Goal: Communication & Community: Connect with others

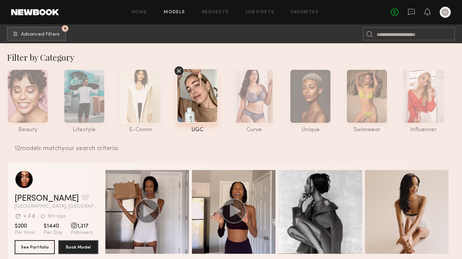
click at [62, 42] on nb-browse-subheader "5 Advanced Filters 5" at bounding box center [231, 33] width 462 height 19
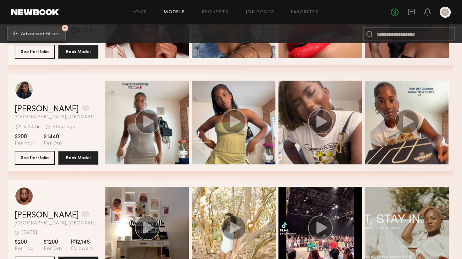
scroll to position [938, 0]
click at [61, 36] on button "5 Advanced Filters" at bounding box center [36, 34] width 59 height 14
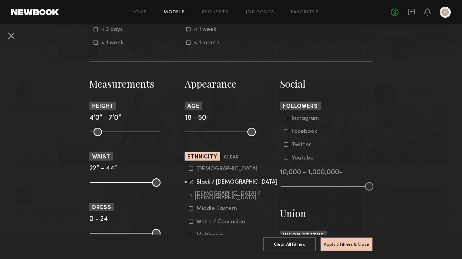
scroll to position [259, 0]
click at [192, 171] on div at bounding box center [191, 168] width 4 height 4
click at [192, 180] on icon at bounding box center [191, 181] width 5 height 5
click at [350, 247] on button "Apply 5 Filters & Close" at bounding box center [346, 244] width 53 height 14
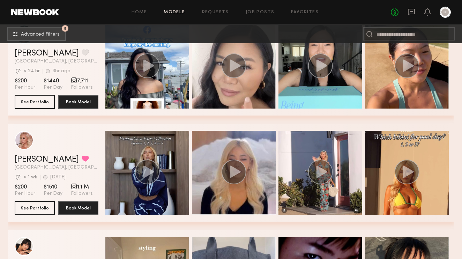
scroll to position [200, 0]
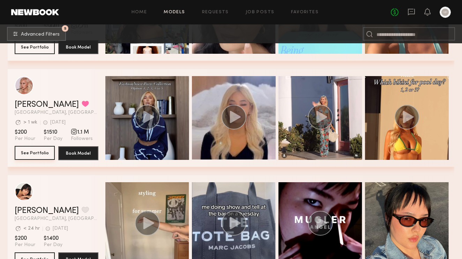
click at [27, 156] on button "See Portfolio" at bounding box center [35, 153] width 40 height 14
click at [38, 157] on button "See Portfolio" at bounding box center [35, 153] width 40 height 14
click at [35, 143] on section "Anthia M. Favorited Los Angeles, CA Avg. request response time > 1 wk 5d ago La…" at bounding box center [57, 118] width 84 height 98
click at [35, 150] on button "See Portfolio" at bounding box center [35, 153] width 40 height 14
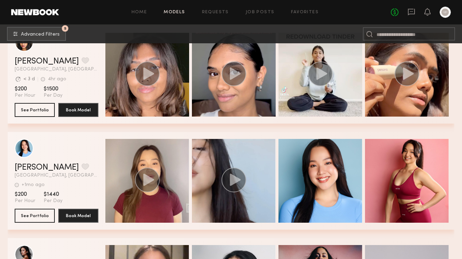
scroll to position [1158, 0]
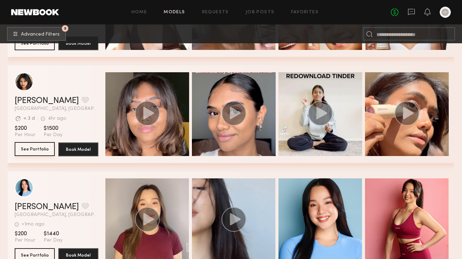
click at [32, 149] on button "See Portfolio" at bounding box center [35, 149] width 40 height 14
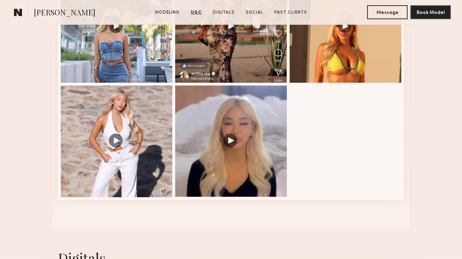
scroll to position [713, 0]
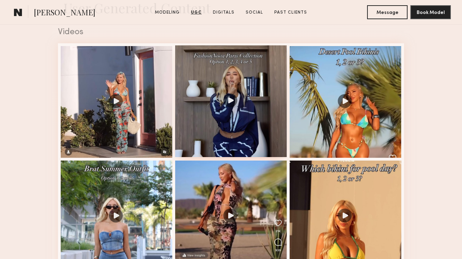
click at [233, 101] on div at bounding box center [231, 101] width 112 height 112
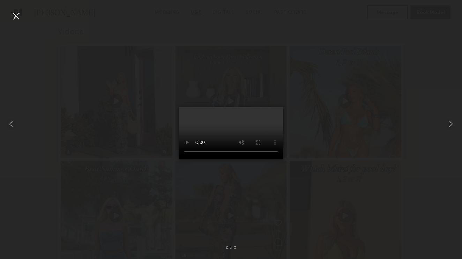
click at [195, 159] on video at bounding box center [231, 133] width 105 height 52
click at [17, 17] on div at bounding box center [15, 15] width 11 height 11
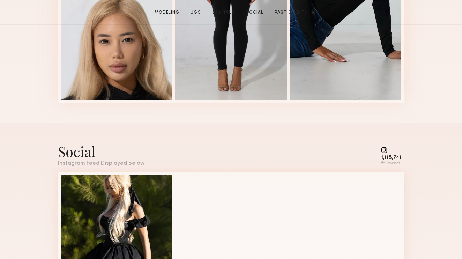
scroll to position [0, 0]
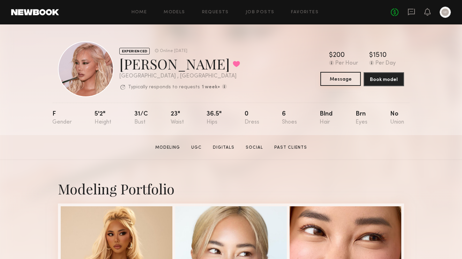
click at [337, 78] on button "Message" at bounding box center [340, 79] width 40 height 14
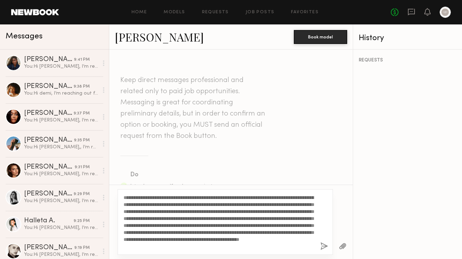
scroll to position [7, 0]
drag, startPoint x: 126, startPoint y: 196, endPoint x: 155, endPoint y: 251, distance: 62.3
click at [155, 252] on div "**********" at bounding box center [225, 222] width 215 height 66
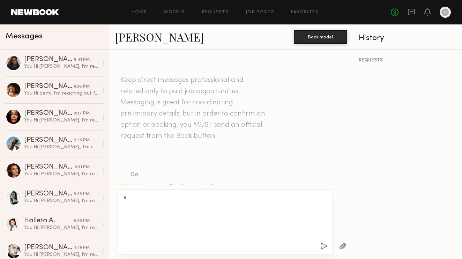
scroll to position [0, 0]
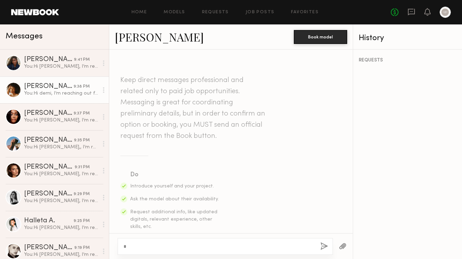
type textarea "*"
click at [69, 89] on div "[PERSON_NAME]" at bounding box center [49, 86] width 50 height 7
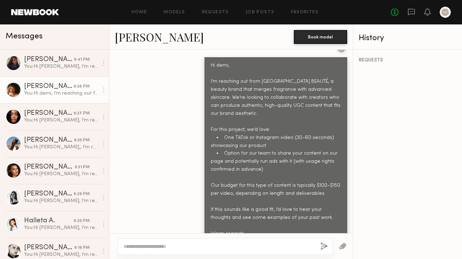
scroll to position [308, 0]
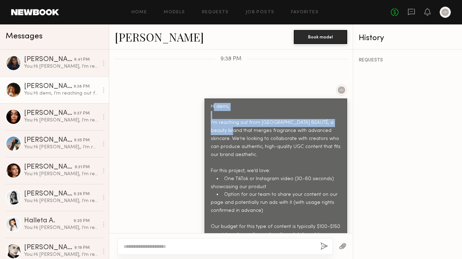
drag, startPoint x: 213, startPoint y: 89, endPoint x: 217, endPoint y: 114, distance: 24.7
click at [217, 114] on div "Hi demi, I’m reaching out from [GEOGRAPHIC_DATA] BEAUTÉ, a beauty brand that me…" at bounding box center [276, 199] width 130 height 192
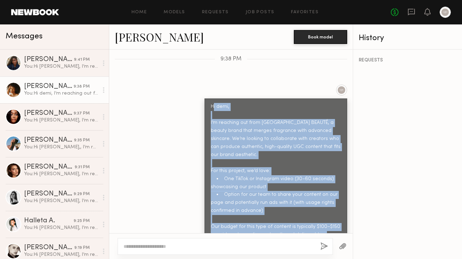
scroll to position [349, 0]
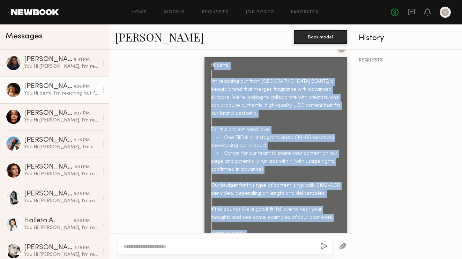
drag, startPoint x: 213, startPoint y: 91, endPoint x: 204, endPoint y: 270, distance: 179.5
click at [204, 258] on html "Home Models Requests Job Posts Favorites Sign Out No fees up to $5,000 Messages…" at bounding box center [231, 129] width 462 height 259
copy div "i demi, I’m reaching out from IDRÉIS BEAUTÉ, a beauty brand that merges fragran…"
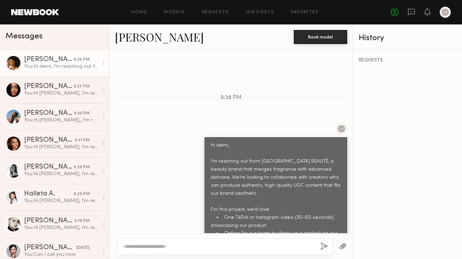
scroll to position [336, 0]
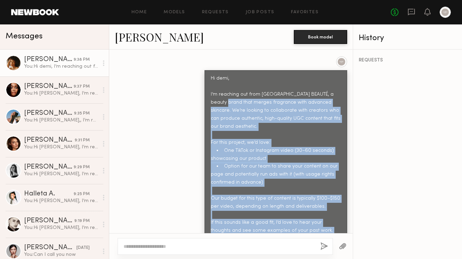
drag, startPoint x: 247, startPoint y: 220, endPoint x: 206, endPoint y: 88, distance: 138.7
click at [206, 88] on div "Hi demi, I’m reaching out from [GEOGRAPHIC_DATA] BEAUTÉ, a beauty brand that me…" at bounding box center [275, 170] width 143 height 201
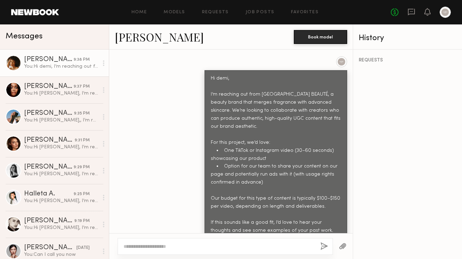
click at [214, 76] on div "Hi demi, I’m reaching out from [GEOGRAPHIC_DATA] BEAUTÉ, a beauty brand that me…" at bounding box center [276, 171] width 130 height 192
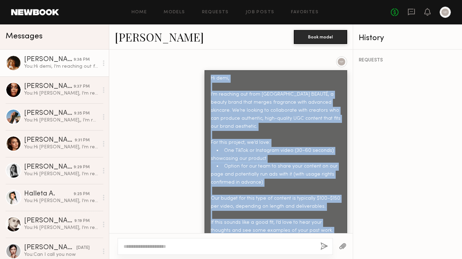
scroll to position [349, 0]
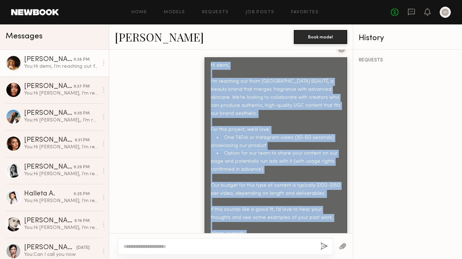
drag, startPoint x: 211, startPoint y: 61, endPoint x: 247, endPoint y: 220, distance: 163.0
click at [247, 220] on div "Hi demi, I’m reaching out from [GEOGRAPHIC_DATA] BEAUTÉ, a beauty brand that me…" at bounding box center [276, 158] width 130 height 192
copy div "Hi demi, I’m reaching out from IDRÉIS BEAUTÉ, a beauty brand that merges fragra…"
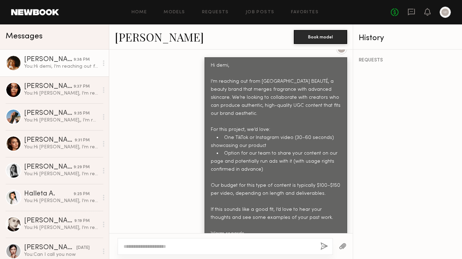
click at [365, 0] on header "Home Models Requests Job Posts Favorites Sign Out No fees up to $5,000" at bounding box center [231, 12] width 462 height 24
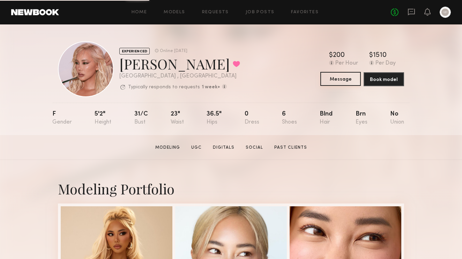
click at [336, 79] on button "Message" at bounding box center [340, 79] width 40 height 14
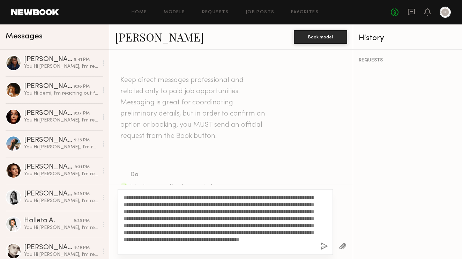
scroll to position [14, 0]
drag, startPoint x: 125, startPoint y: 196, endPoint x: 125, endPoint y: 270, distance: 74.7
click at [125, 258] on html "Home Models Requests Job Posts Favorites Sign Out No fees up to $5,000 Messages…" at bounding box center [231, 129] width 462 height 259
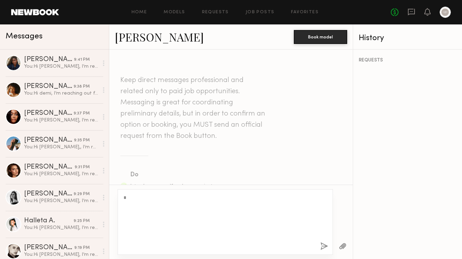
scroll to position [0, 0]
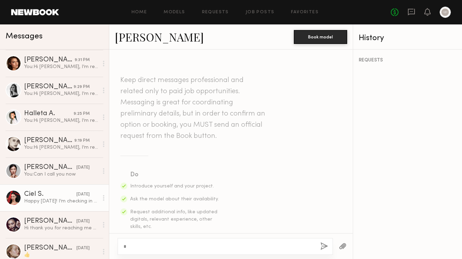
type textarea "*"
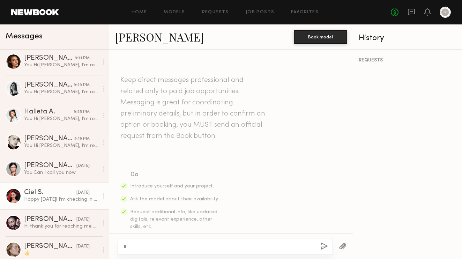
click at [61, 204] on link "Ciel S. 04/23/2025 Happy Wednesday! I’m checking in with you on the shoot. If I…" at bounding box center [54, 195] width 109 height 27
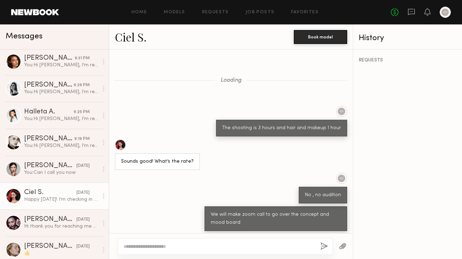
scroll to position [463, 0]
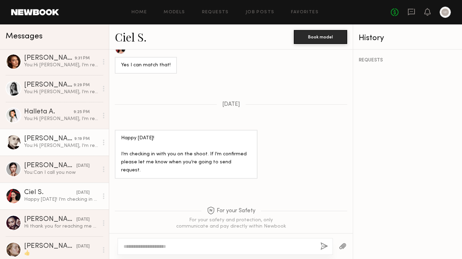
click at [0, 146] on link "Elena O. 9:19 PM You: Hi Elena, I’m reaching out from IDRÉIS BEAUTÉ, a beauty b…" at bounding box center [54, 142] width 109 height 27
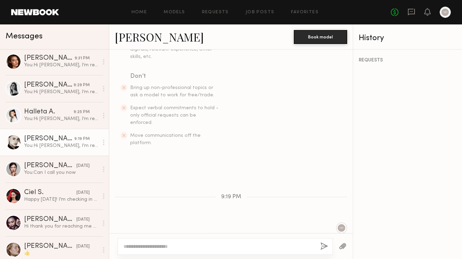
scroll to position [242, 0]
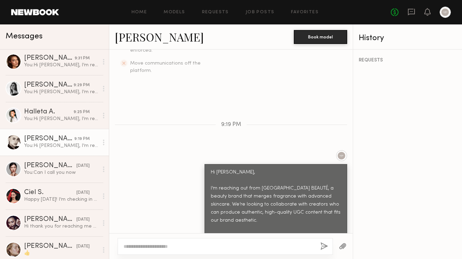
click at [213, 164] on div "Hi Elena, I’m reaching out from IDRÉIS BEAUTÉ, a beauty brand that merges fragr…" at bounding box center [275, 264] width 143 height 201
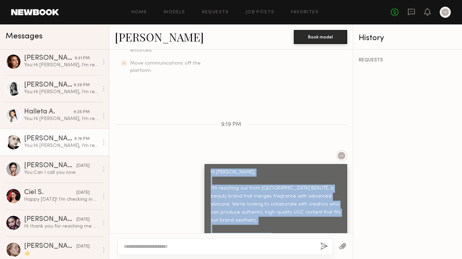
scroll to position [349, 0]
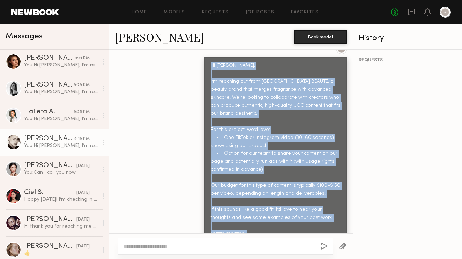
drag, startPoint x: 213, startPoint y: 153, endPoint x: 184, endPoint y: 270, distance: 120.4
click at [184, 258] on html "Home Models Requests Job Posts Favorites Sign Out No fees up to $5,000 Messages…" at bounding box center [231, 129] width 462 height 259
copy div "Hi Elena, I’m reaching out from IDRÉIS BEAUTÉ, a beauty brand that merges fragr…"
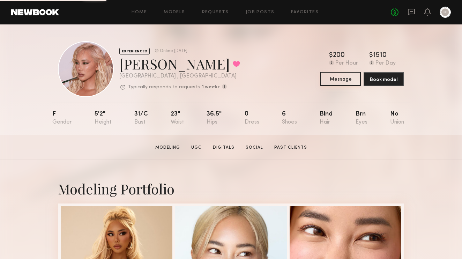
click at [346, 79] on button "Message" at bounding box center [340, 79] width 40 height 14
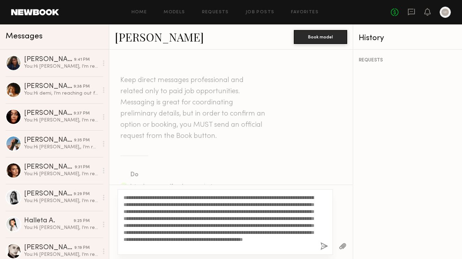
click at [146, 197] on textarea "**********" at bounding box center [218, 222] width 190 height 56
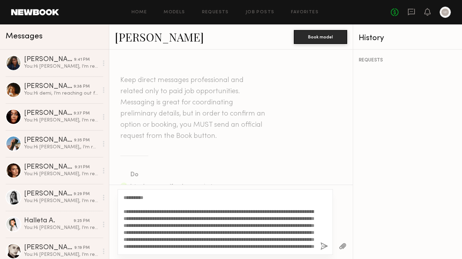
click at [270, 225] on textarea "**********" at bounding box center [218, 222] width 190 height 56
click at [183, 232] on textarea "**********" at bounding box center [218, 222] width 190 height 56
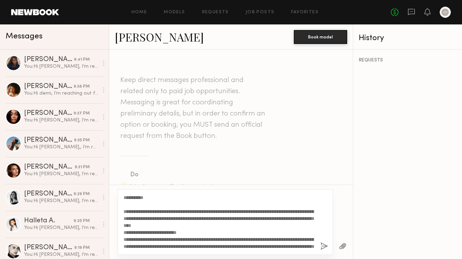
click at [300, 241] on textarea "**********" at bounding box center [218, 222] width 190 height 56
type textarea "**********"
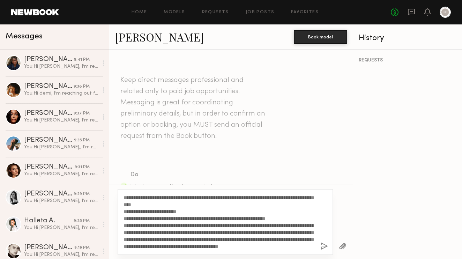
scroll to position [33, 0]
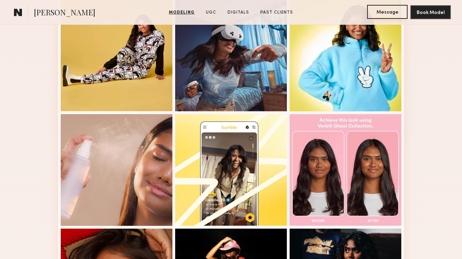
scroll to position [271, 0]
